Goal: Task Accomplishment & Management: Complete application form

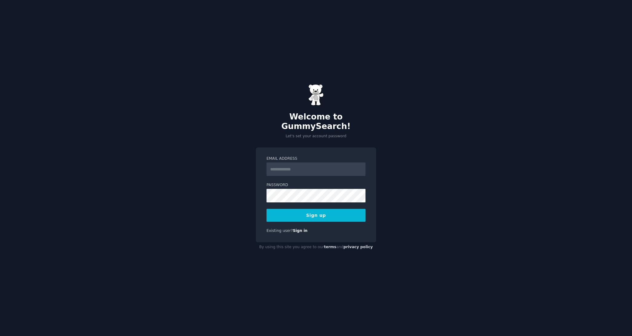
click at [290, 163] on input "Email Address" at bounding box center [316, 170] width 99 height 14
type input "**********"
click at [323, 213] on button "Sign up" at bounding box center [316, 215] width 99 height 13
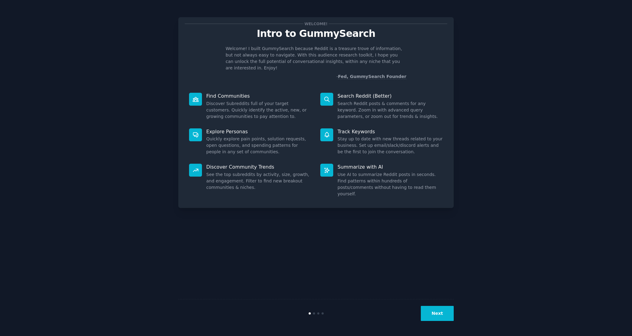
click at [504, 100] on div "Welcome! Intro to GummySearch Welcome! I built GummySearch because Reddit is a …" at bounding box center [316, 168] width 615 height 319
click at [438, 317] on button "Next" at bounding box center [437, 313] width 33 height 15
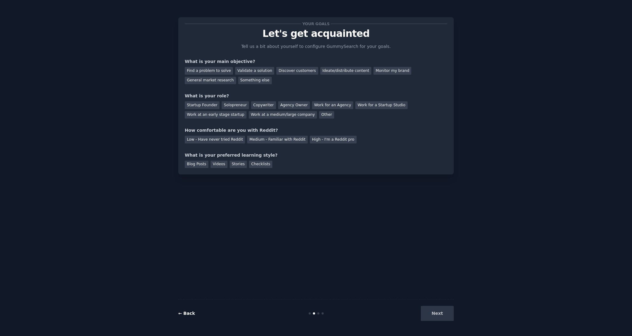
click at [189, 313] on link "← Back" at bounding box center [186, 313] width 17 height 5
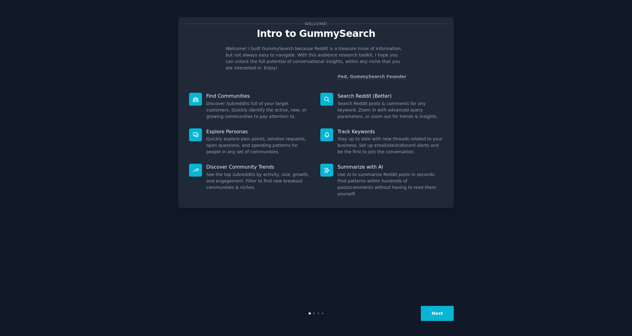
click at [433, 313] on button "Next" at bounding box center [437, 313] width 33 height 15
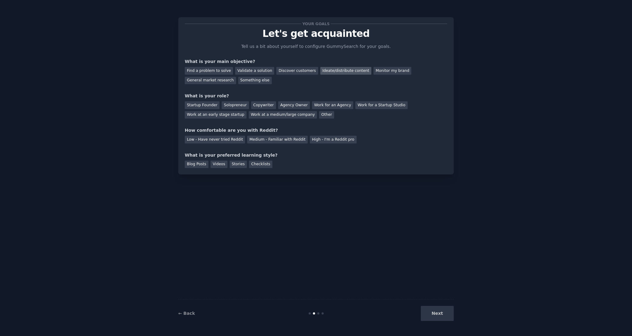
click at [320, 70] on div "Ideate/distribute content" at bounding box center [345, 71] width 51 height 8
click at [387, 71] on div "Monitor my brand" at bounding box center [393, 71] width 38 height 8
click at [289, 73] on div "Discover customers" at bounding box center [297, 71] width 42 height 8
click at [326, 71] on div "Ideate/distribute content" at bounding box center [345, 71] width 51 height 8
click at [265, 115] on div "Work at a medium/large company" at bounding box center [283, 115] width 68 height 8
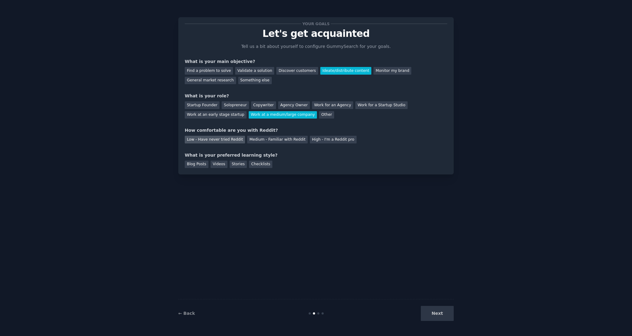
click at [228, 140] on div "Low - Have never tried Reddit" at bounding box center [215, 140] width 60 height 8
click at [200, 164] on div "Blog Posts" at bounding box center [197, 165] width 24 height 8
click at [431, 309] on button "Next" at bounding box center [437, 313] width 33 height 15
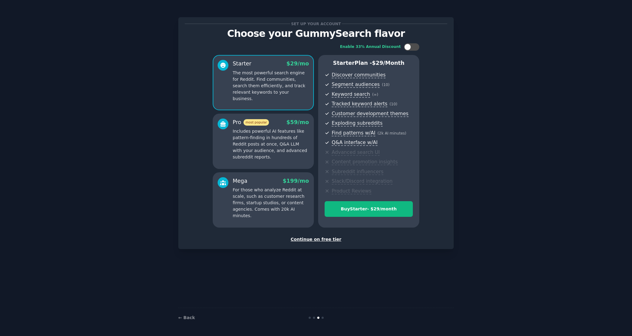
click at [316, 242] on div "Continue on free tier" at bounding box center [316, 239] width 263 height 6
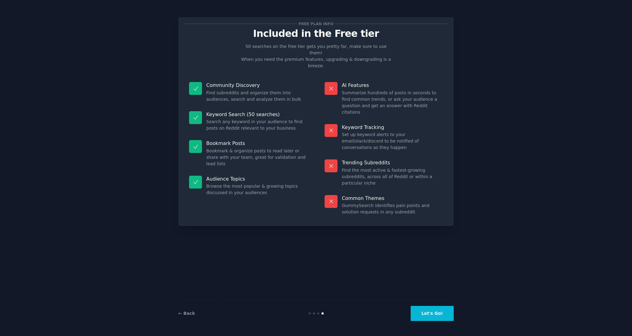
click at [428, 312] on button "Let's Go!" at bounding box center [432, 313] width 43 height 15
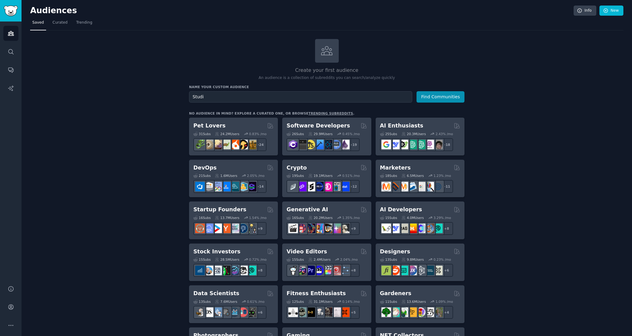
type input "Studi"
click at [215, 44] on div "Create your first audience An audience is a collection of subreddits you can se…" at bounding box center [326, 60] width 275 height 42
click at [207, 98] on input "Studi" at bounding box center [300, 96] width 223 height 11
